Goal: Navigation & Orientation: Find specific page/section

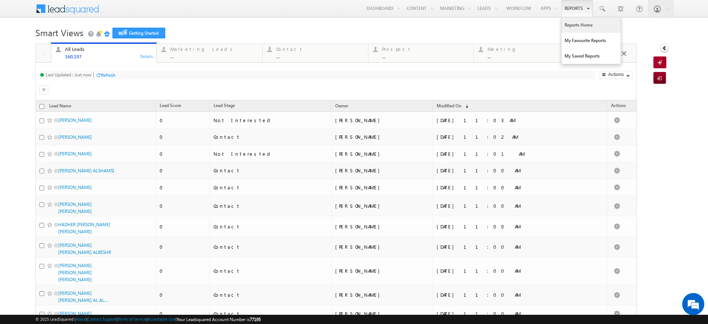
click at [567, 27] on link "Reports Home" at bounding box center [591, 24] width 59 height 15
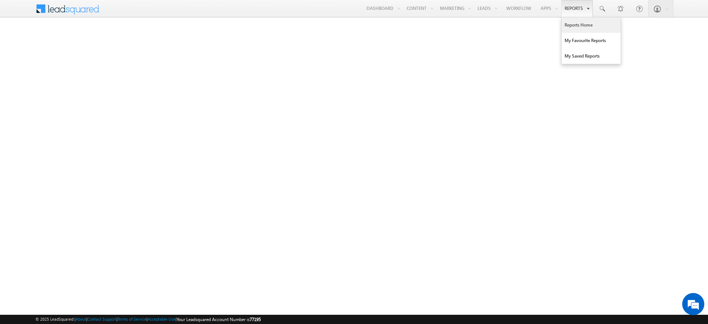
click at [579, 23] on link "Reports Home" at bounding box center [591, 24] width 59 height 15
click at [565, 33] on link "My Favourite Reports" at bounding box center [591, 40] width 59 height 15
click at [569, 28] on link "Reports Home" at bounding box center [591, 24] width 59 height 15
click at [574, 25] on link "Reports Home" at bounding box center [591, 24] width 59 height 15
click at [576, 26] on link "Reports Home" at bounding box center [591, 24] width 59 height 15
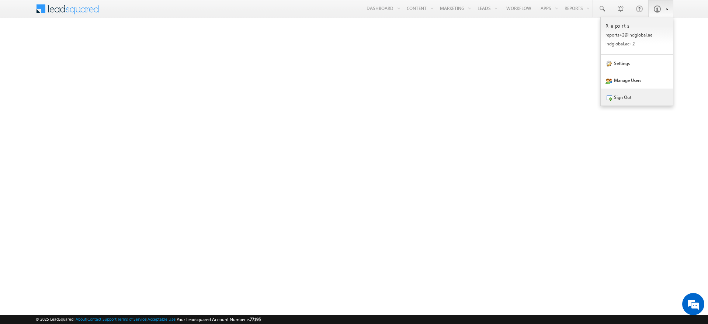
click at [628, 100] on link "Sign Out" at bounding box center [637, 97] width 72 height 17
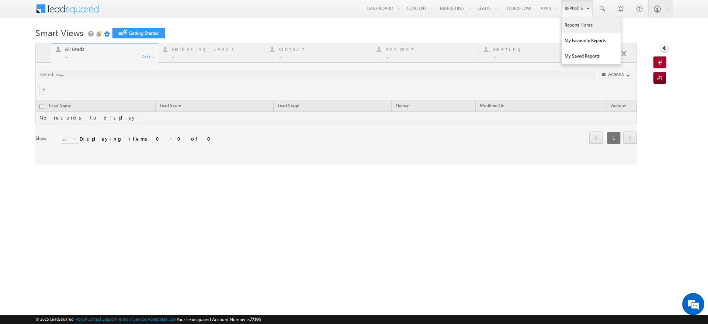
click at [576, 26] on link "Reports Home" at bounding box center [591, 24] width 59 height 15
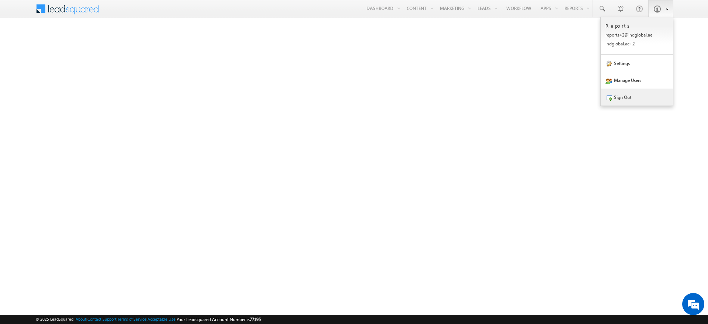
click at [634, 101] on link "Sign Out" at bounding box center [637, 97] width 72 height 17
